Goal: Task Accomplishment & Management: Manage account settings

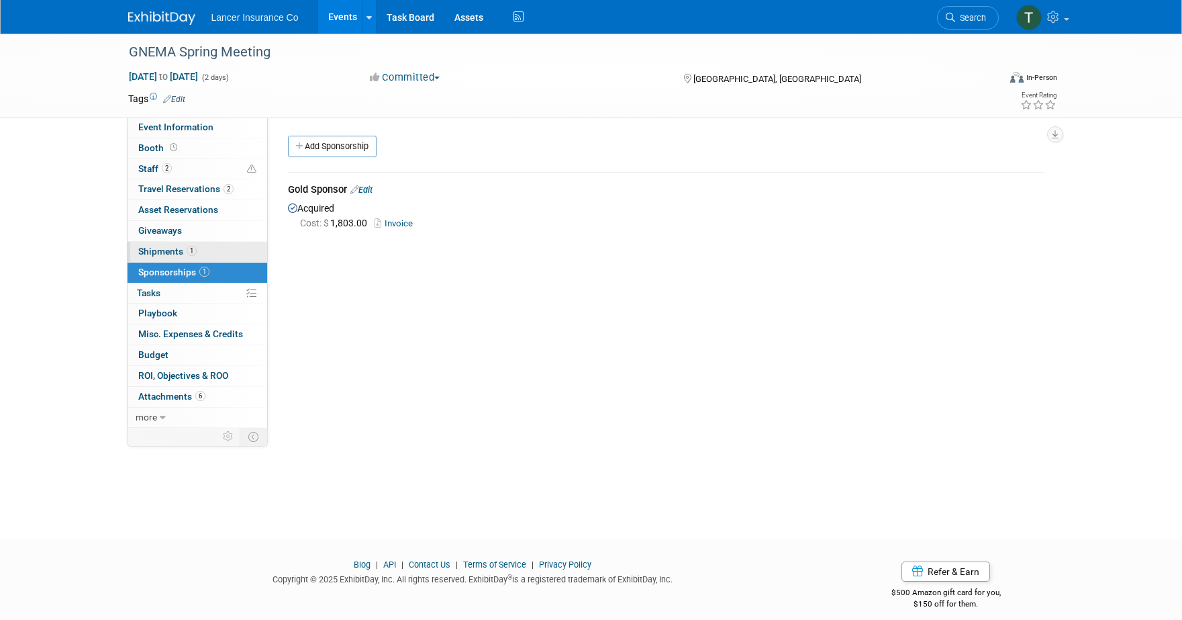
click at [165, 250] on span "Shipments 1" at bounding box center [167, 251] width 58 height 11
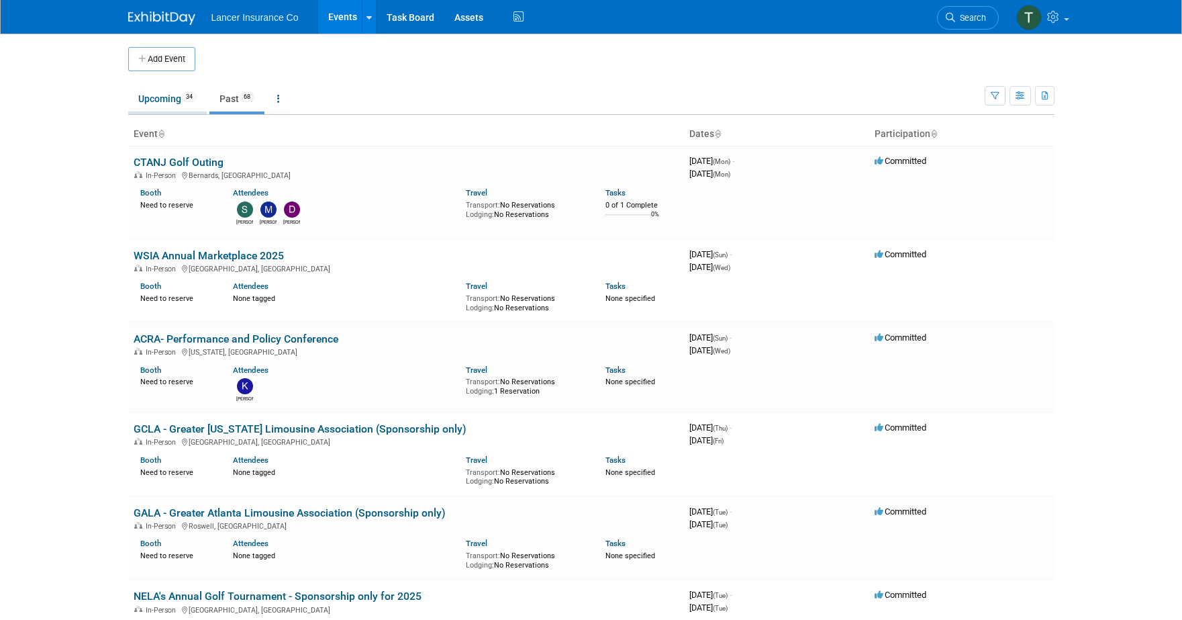
click at [161, 98] on link "Upcoming 34" at bounding box center [167, 99] width 79 height 26
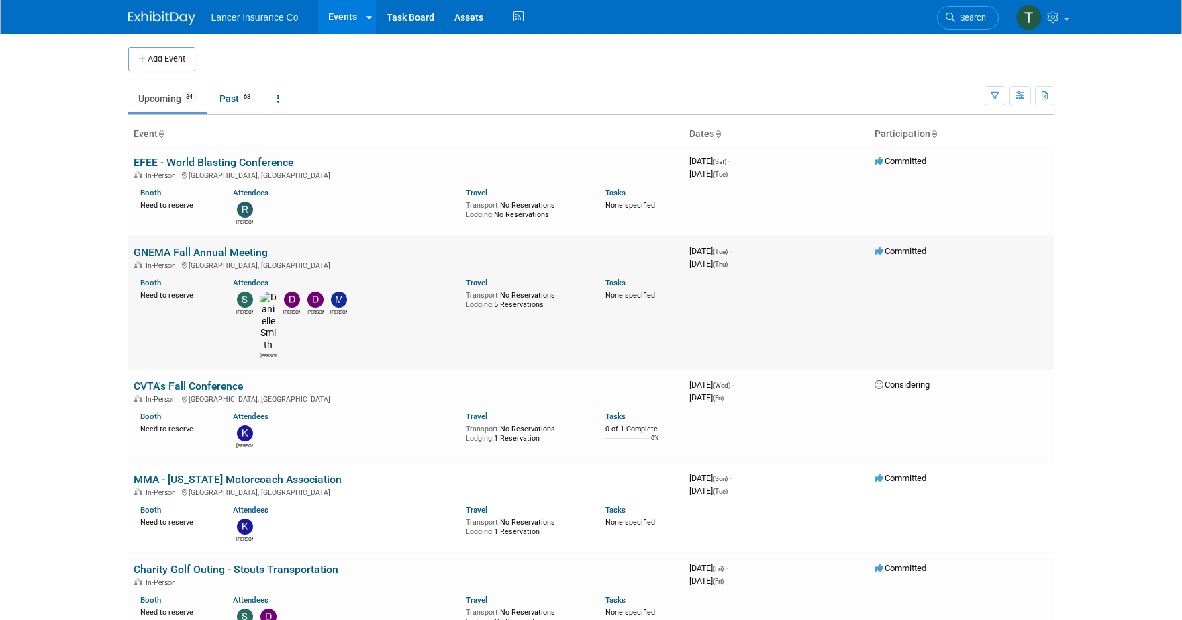
click at [182, 248] on link "GNEMA Fall Annual Meeting" at bounding box center [201, 252] width 134 height 13
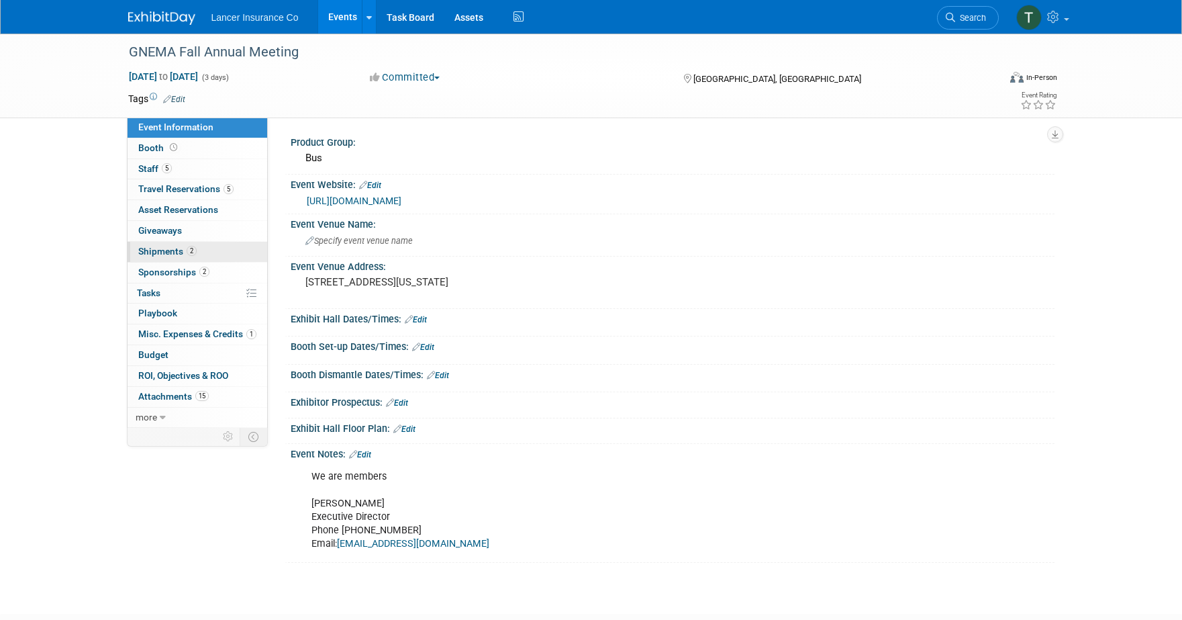
click at [177, 244] on link "2 Shipments 2" at bounding box center [198, 252] width 140 height 20
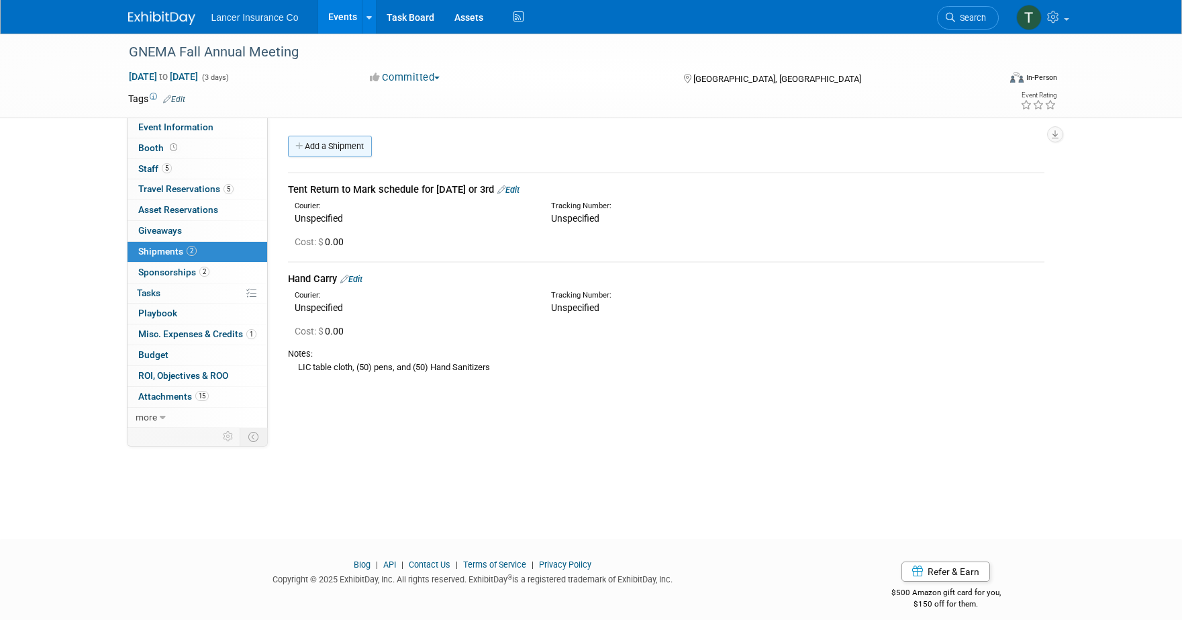
click at [350, 148] on link "Add a Shipment" at bounding box center [330, 146] width 84 height 21
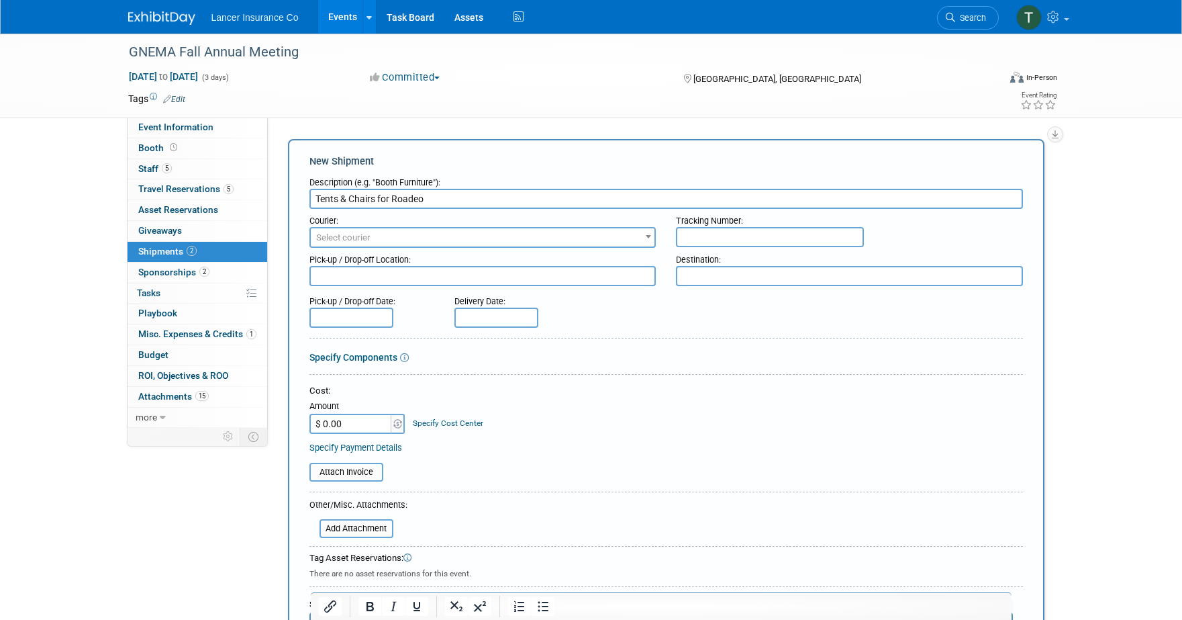
type input "Tents & Chairs for Roadeo"
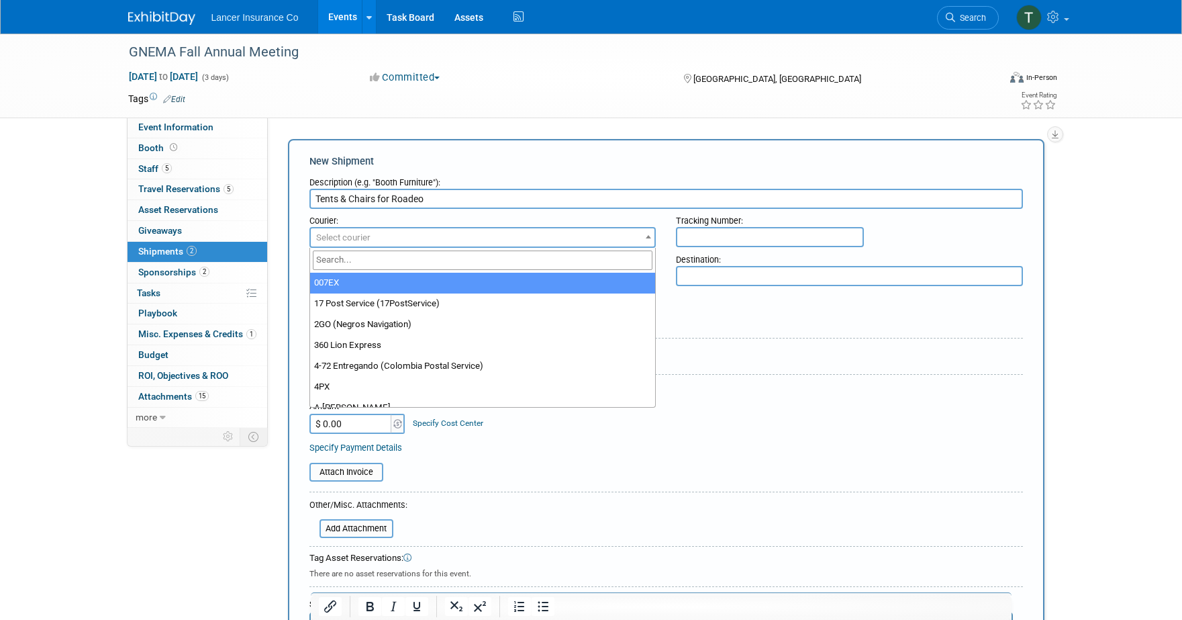
click at [553, 232] on span "Select courier" at bounding box center [483, 237] width 344 height 19
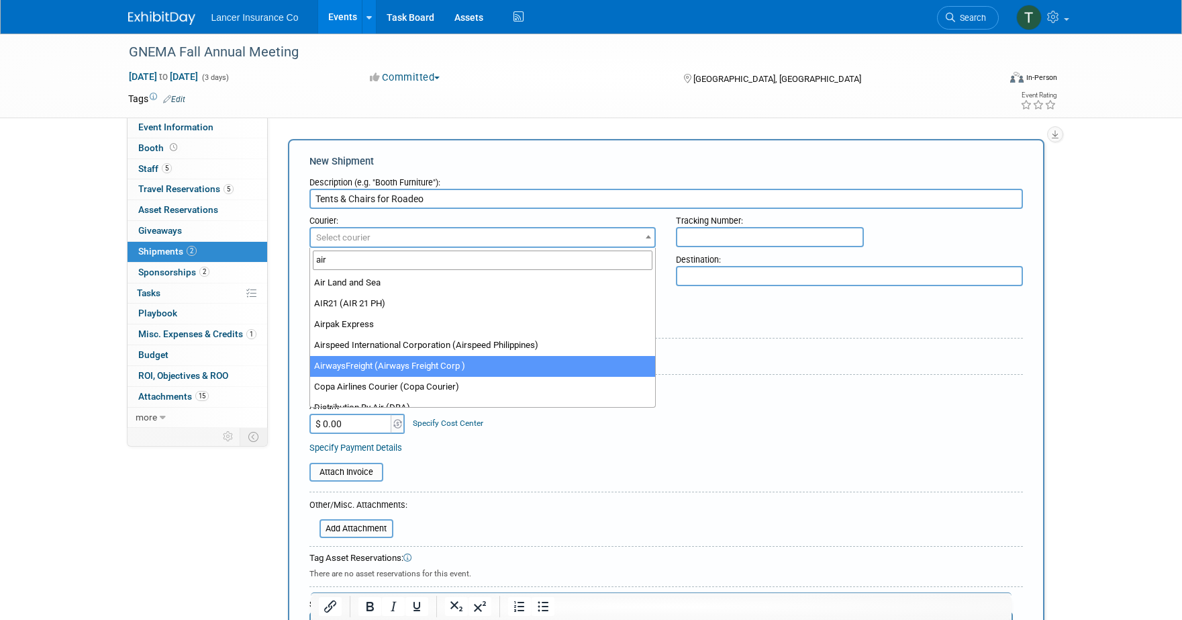
type input "air"
select select "560"
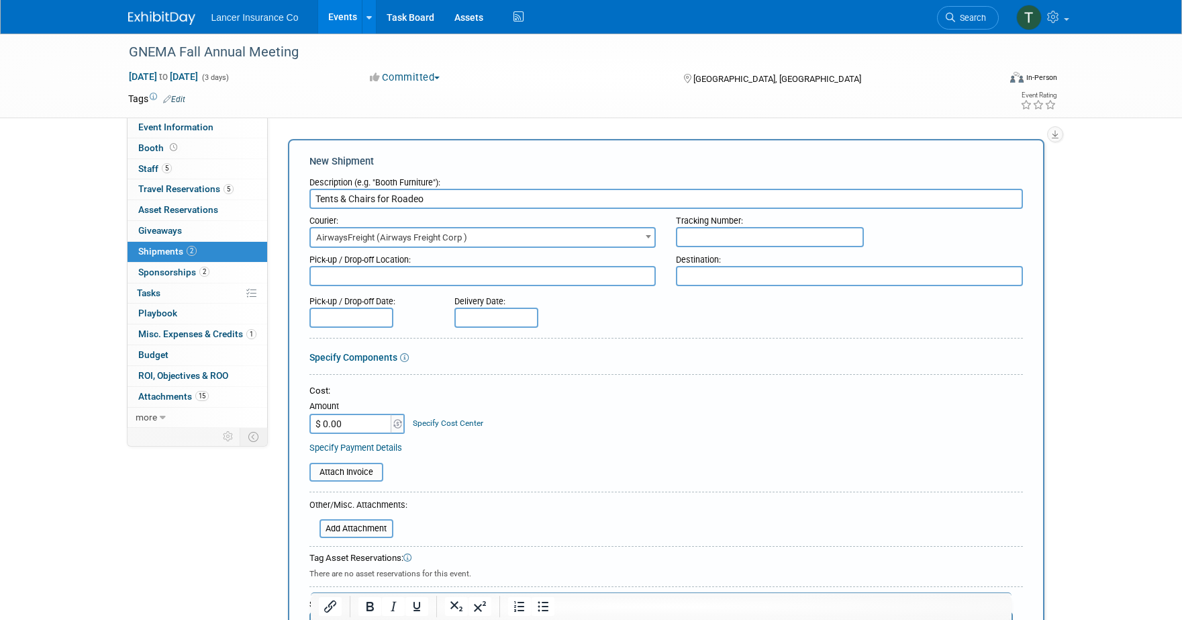
click at [704, 238] on input "text" at bounding box center [770, 237] width 188 height 20
paste input "Clark"
drag, startPoint x: 712, startPoint y: 238, endPoint x: 667, endPoint y: 239, distance: 45.0
click at [667, 239] on div "Tracking Number: Clark" at bounding box center [849, 228] width 367 height 38
type input "0"
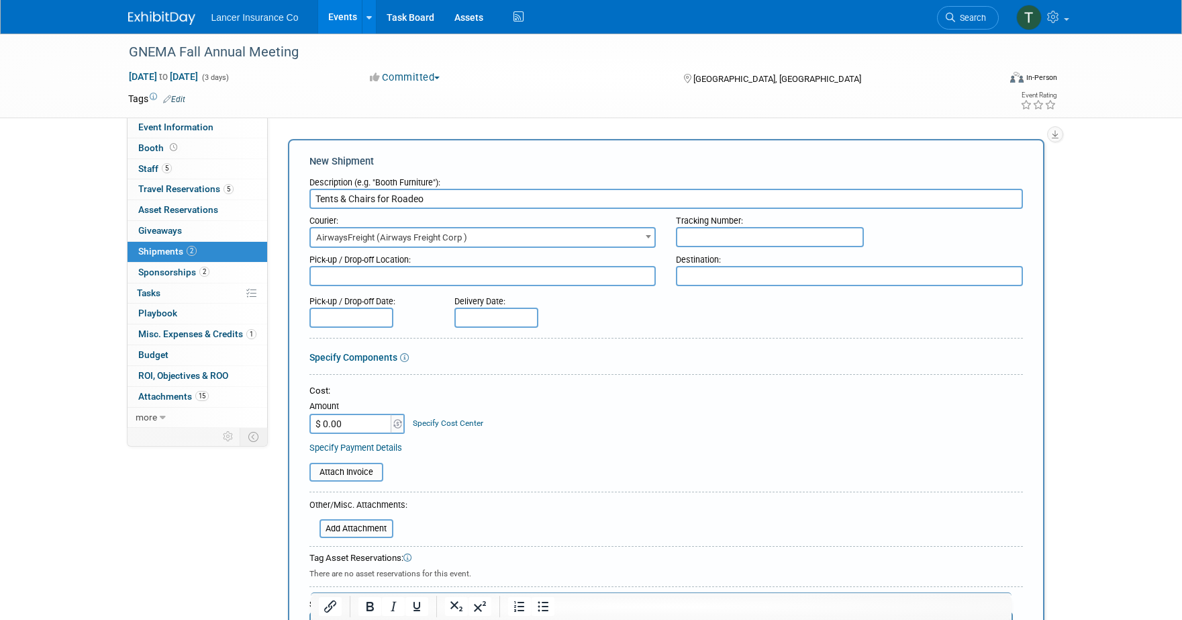
paste input "0"
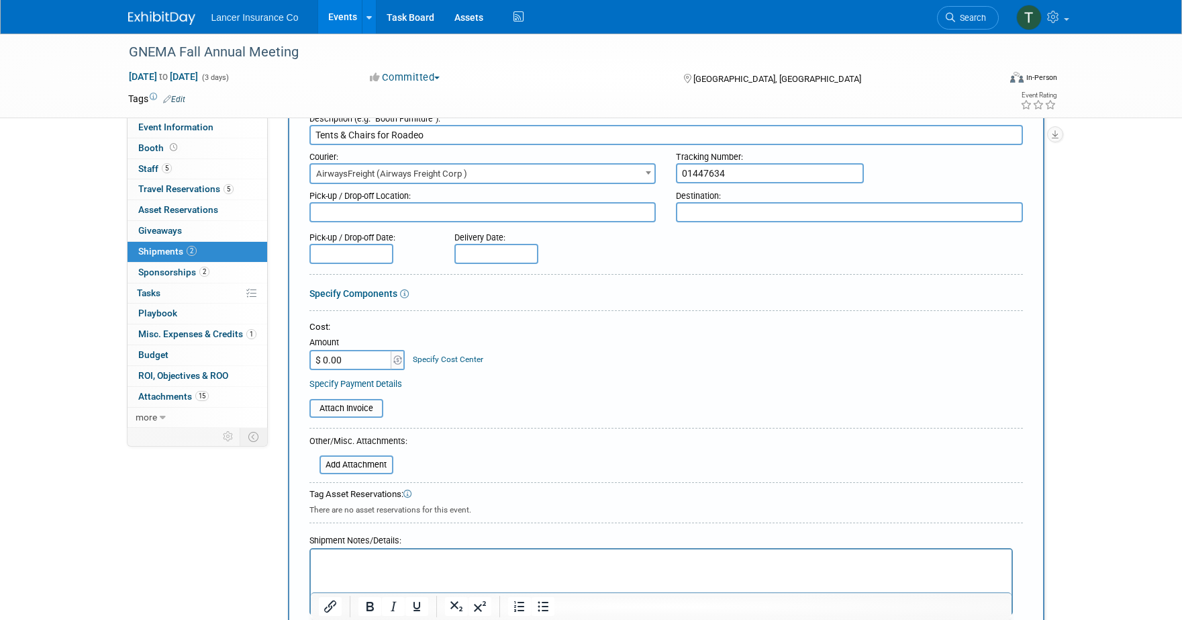
scroll to position [76, 0]
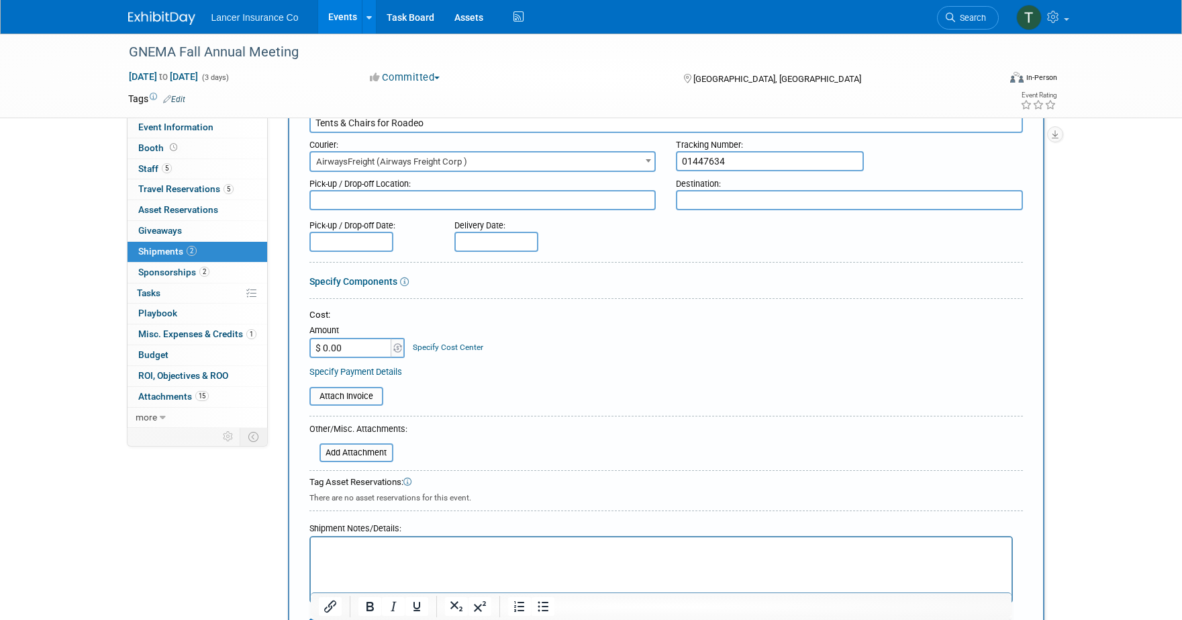
type input "01447634"
drag, startPoint x: 334, startPoint y: 345, endPoint x: 358, endPoint y: 345, distance: 23.5
click at [335, 345] on input "$ 0.00" at bounding box center [351, 348] width 84 height 20
type input "$ 1,368.89"
click at [354, 397] on input "file" at bounding box center [302, 396] width 160 height 16
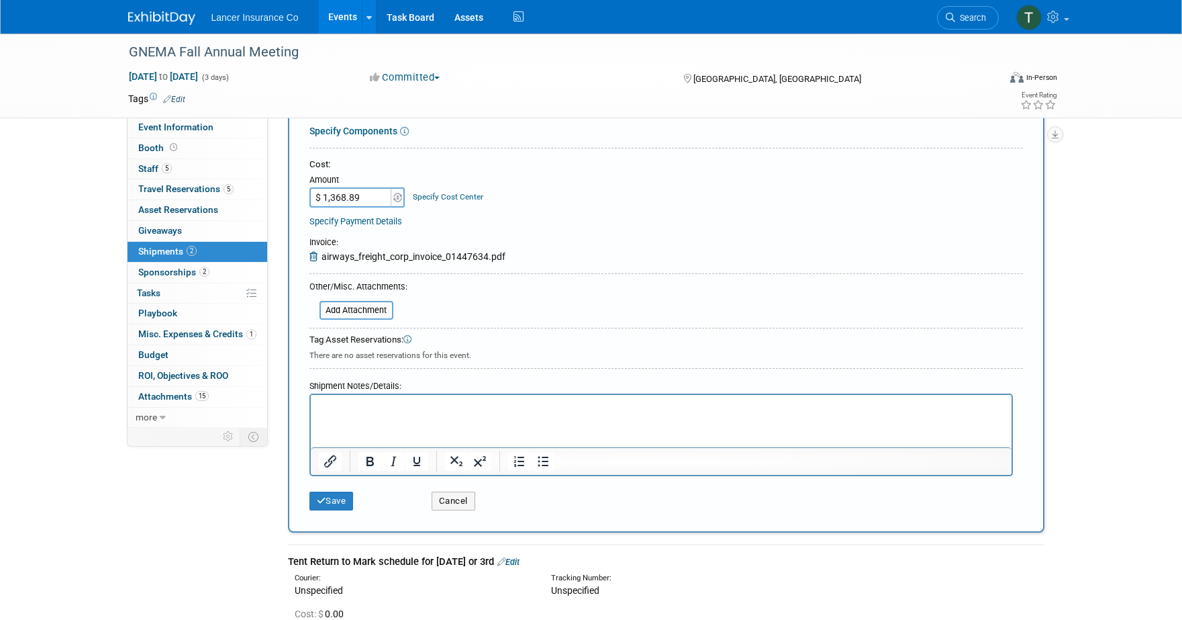
scroll to position [235, 0]
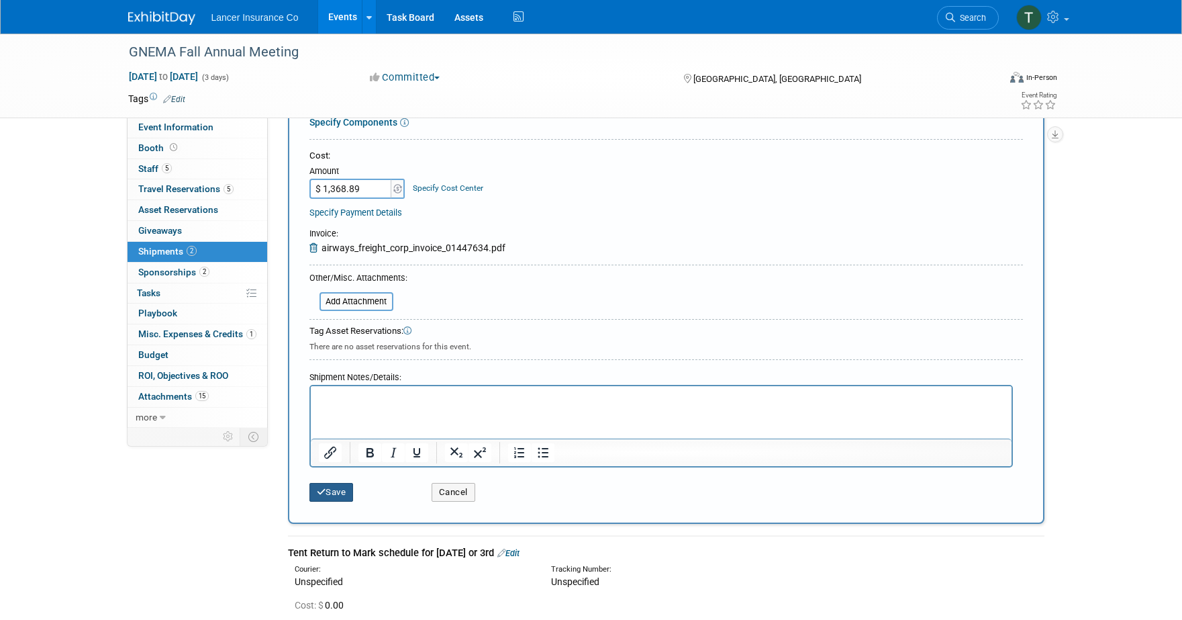
click at [336, 491] on button "Save" at bounding box center [331, 492] width 44 height 19
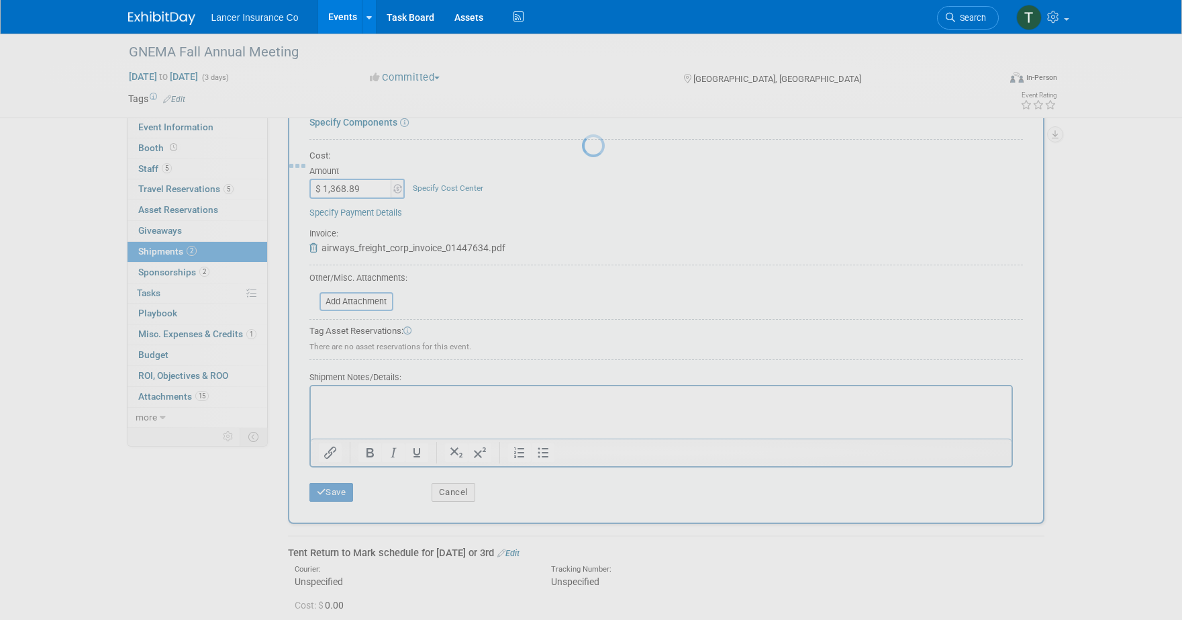
scroll to position [13, 0]
